Goal: Task Accomplishment & Management: Manage account settings

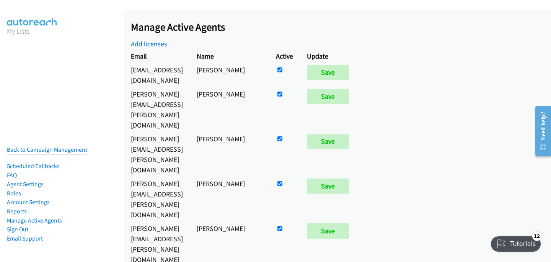
scroll to position [1106, 0]
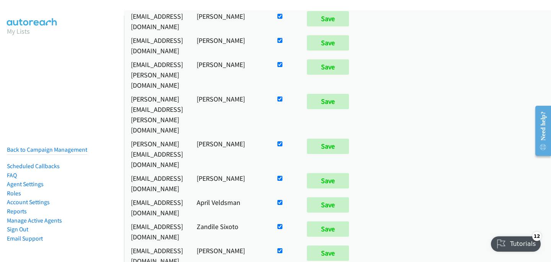
checkbox input "true"
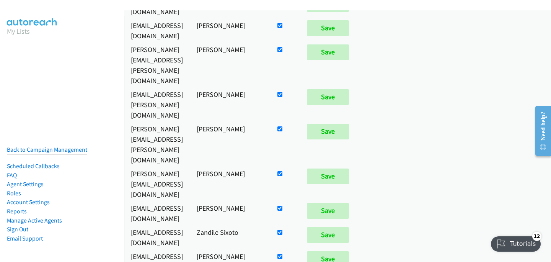
checkbox input "false"
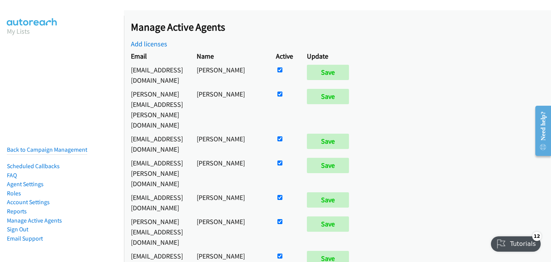
scroll to position [5310, 0]
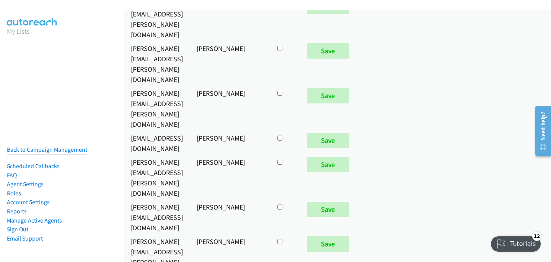
checkbox input "true"
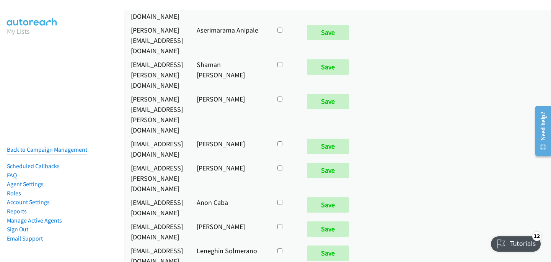
scroll to position [5310, 0]
